Goal: Transaction & Acquisition: Purchase product/service

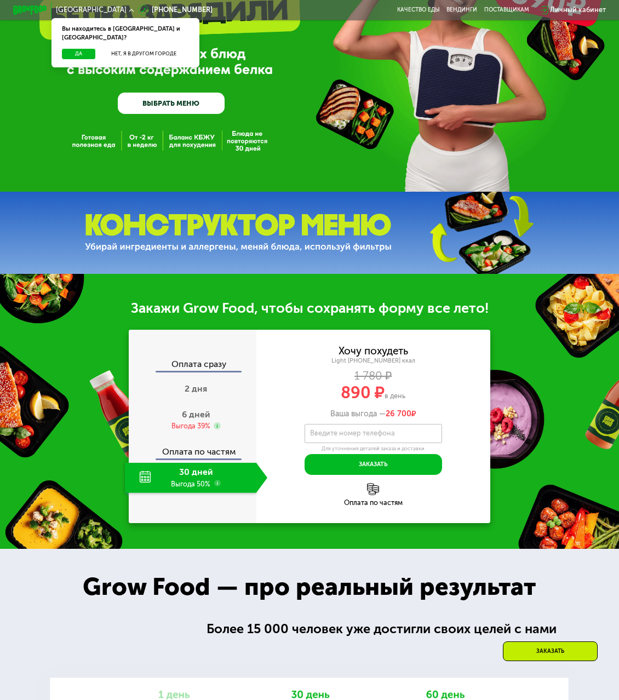
scroll to position [110, 0]
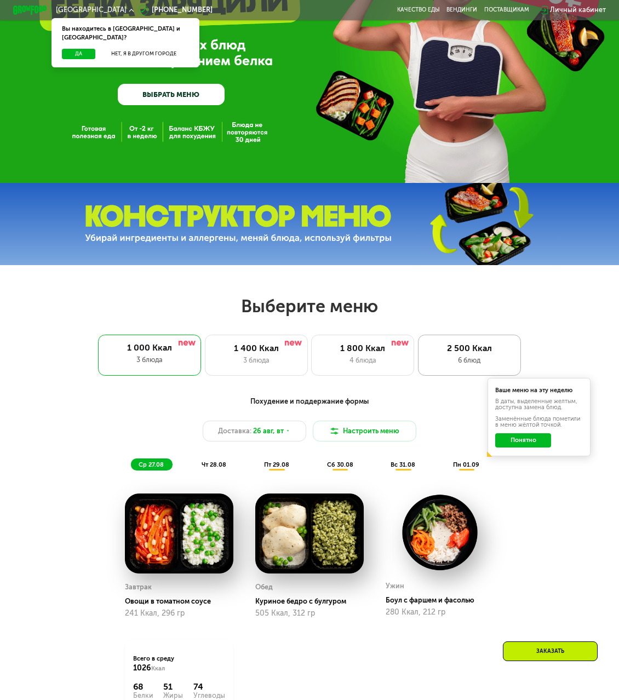
click at [475, 362] on div "6 блюд" at bounding box center [469, 360] width 85 height 10
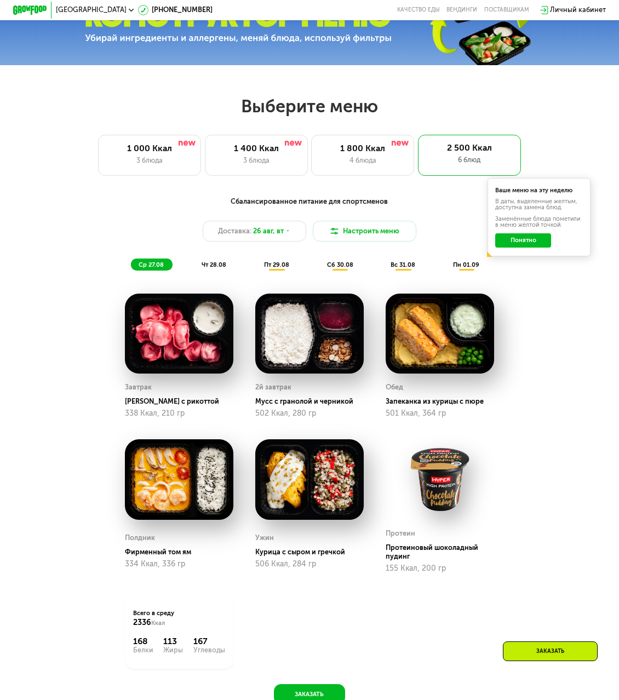
scroll to position [274, 0]
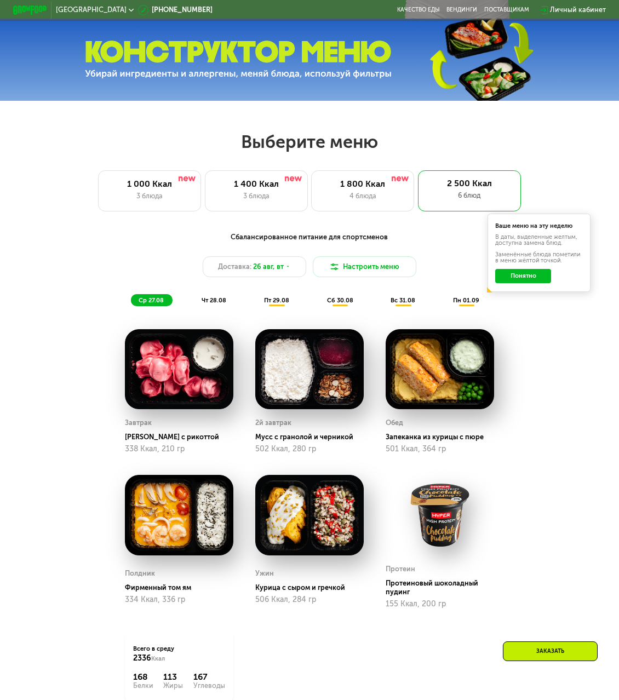
click at [534, 283] on button "Понятно" at bounding box center [523, 276] width 56 height 14
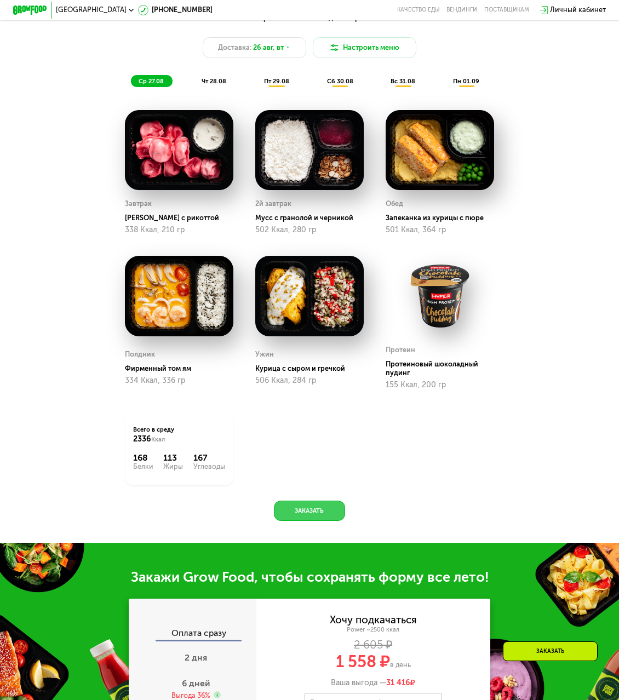
click at [315, 517] on button "Заказать" at bounding box center [309, 510] width 71 height 21
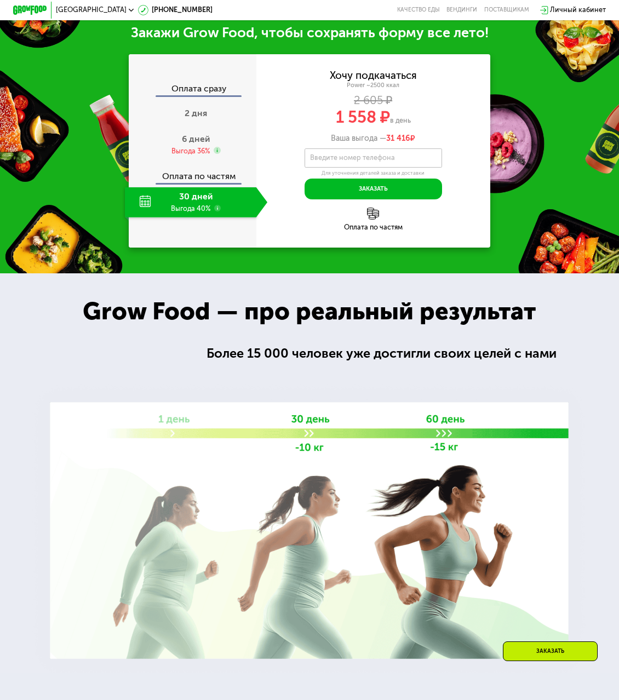
scroll to position [1047, 0]
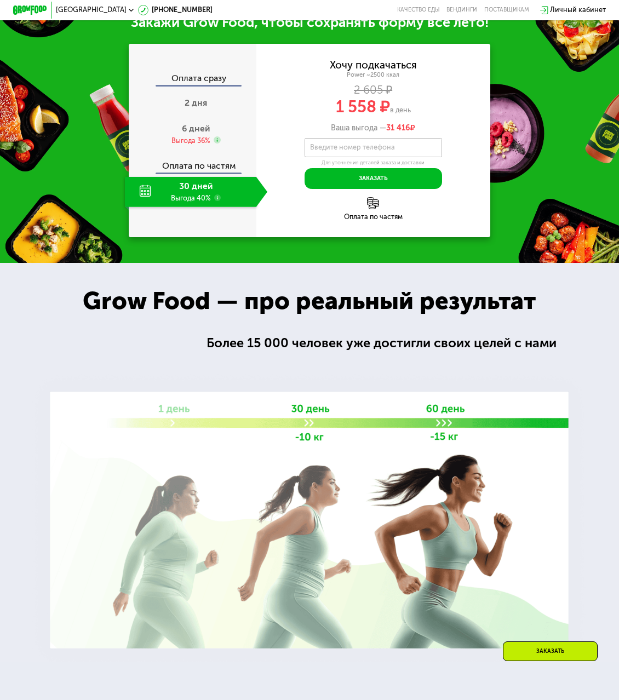
click at [548, 179] on div "Закажи Grow Food, чтобы сохранять форму все лето! Оплата сразу 2 дня 6 дней Выг…" at bounding box center [309, 125] width 619 height 275
drag, startPoint x: 177, startPoint y: 200, endPoint x: 218, endPoint y: 209, distance: 42.0
click at [218, 207] on div "30 дней Выгода 40%" at bounding box center [190, 192] width 131 height 30
click at [228, 207] on div "30 дней Выгода 40%" at bounding box center [190, 192] width 131 height 30
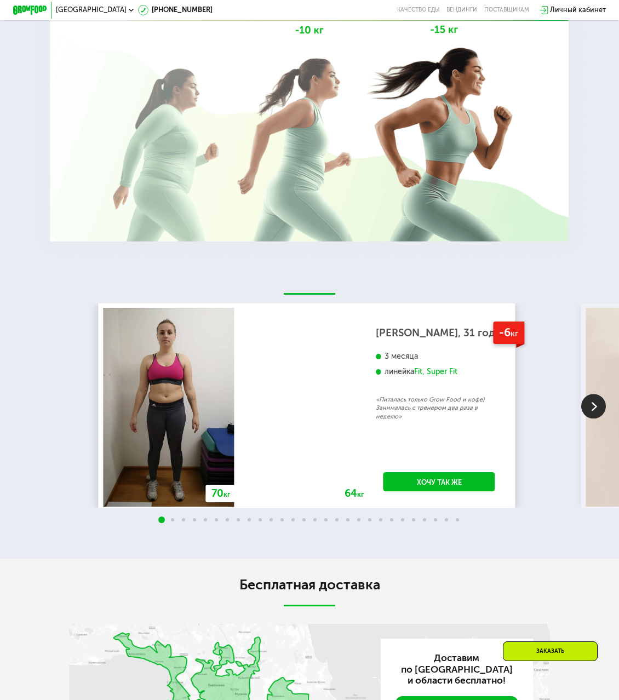
scroll to position [1485, 0]
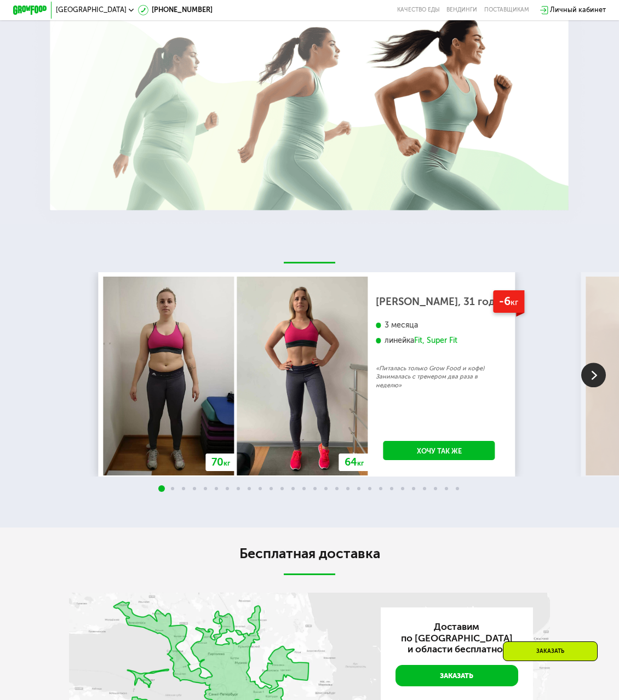
click at [600, 387] on img at bounding box center [593, 374] width 25 height 25
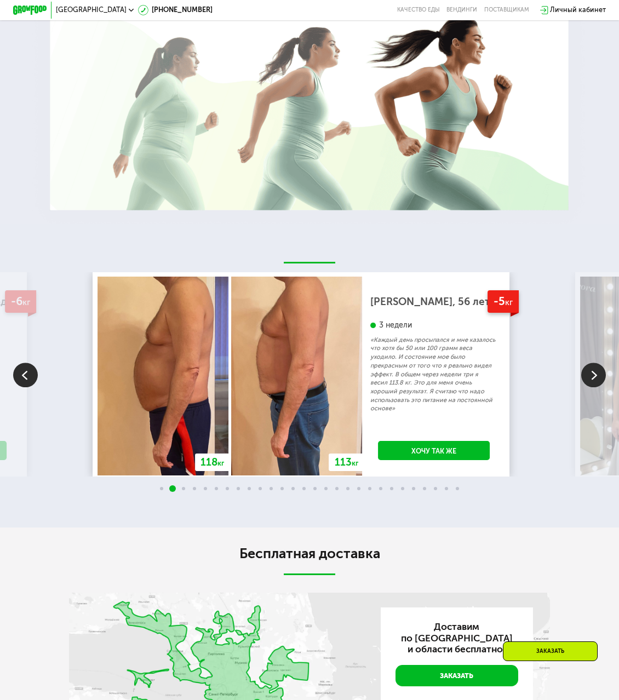
click at [36, 387] on img at bounding box center [25, 374] width 25 height 25
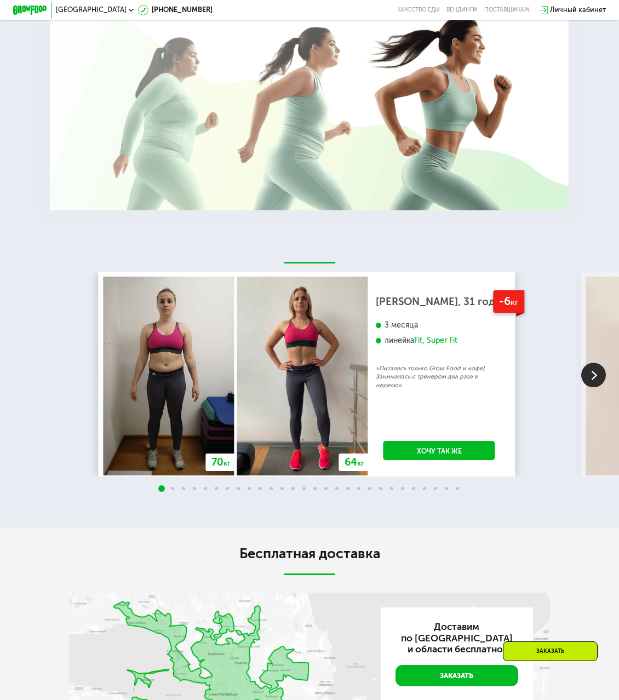
click at [589, 387] on img at bounding box center [593, 374] width 25 height 25
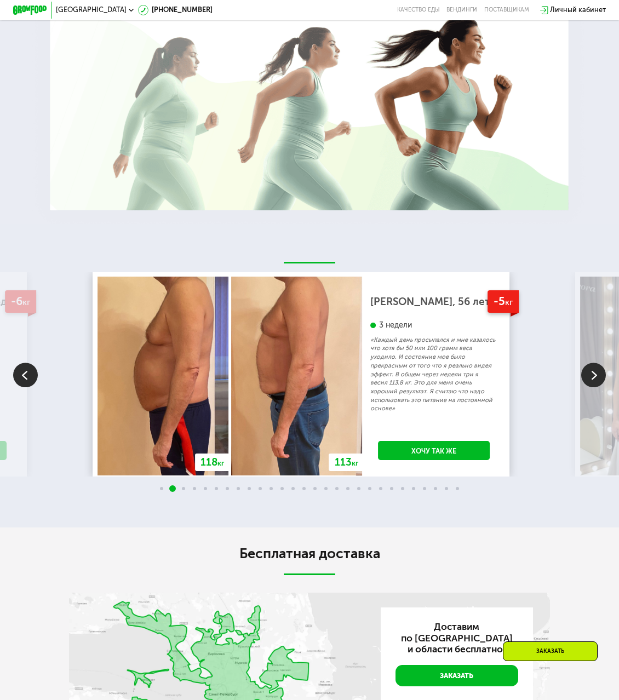
click at [36, 387] on img at bounding box center [25, 374] width 25 height 25
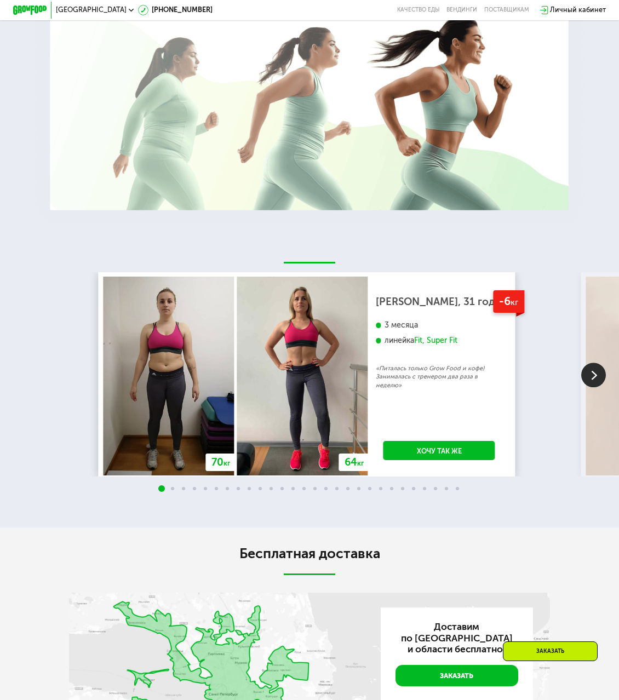
click at [586, 387] on img at bounding box center [593, 374] width 25 height 25
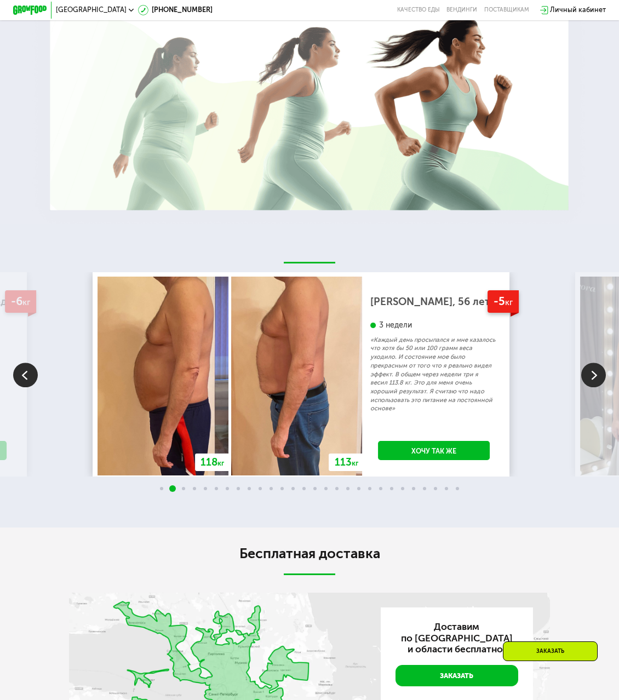
click at [586, 387] on img at bounding box center [593, 374] width 25 height 25
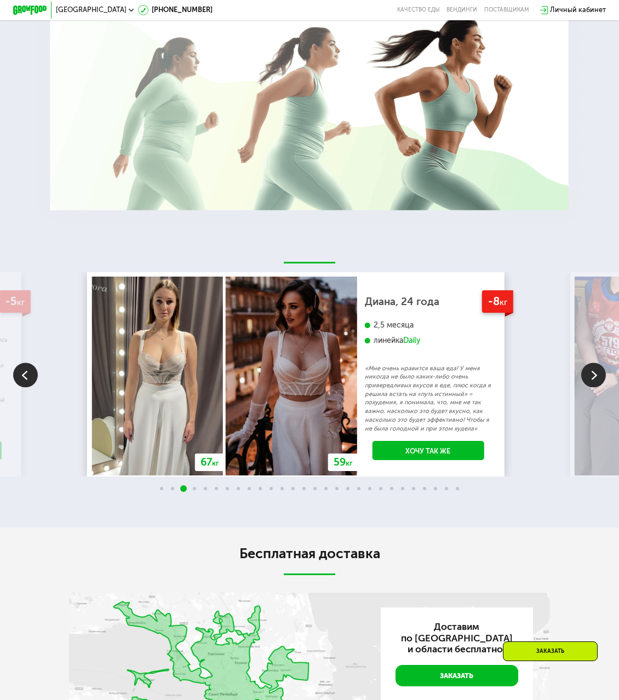
click at [586, 387] on img at bounding box center [593, 374] width 25 height 25
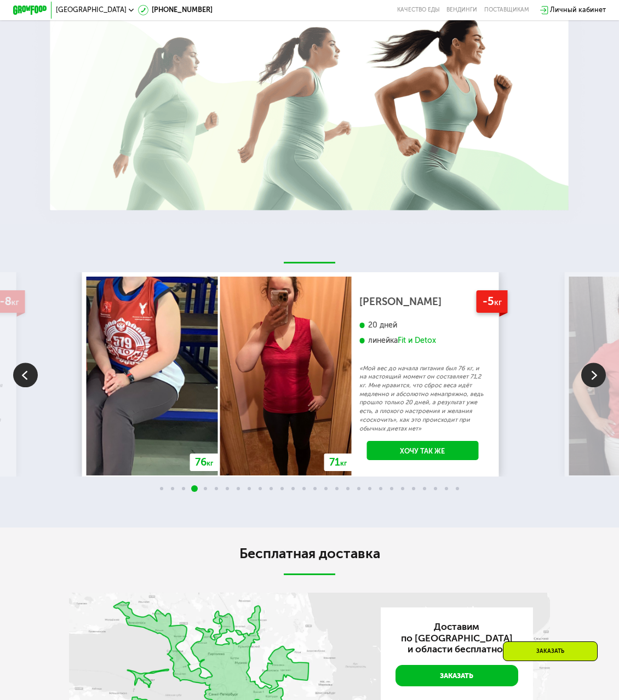
click at [31, 383] on img at bounding box center [25, 374] width 25 height 25
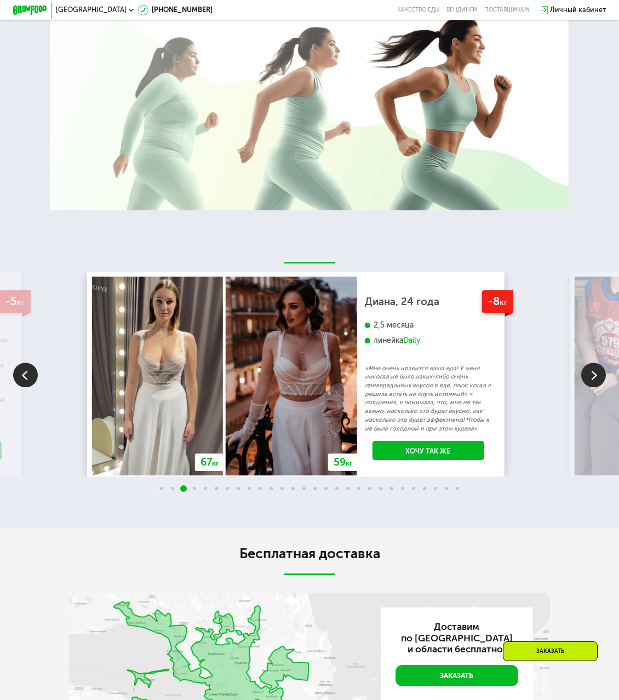
click at [31, 383] on img at bounding box center [25, 374] width 25 height 25
